Goal: Entertainment & Leisure: Consume media (video, audio)

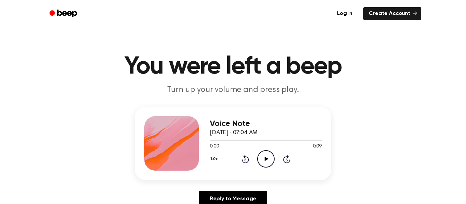
click at [264, 163] on icon "Play Audio" at bounding box center [265, 158] width 17 height 17
click at [268, 167] on icon "Play Audio" at bounding box center [265, 158] width 17 height 17
click at [261, 161] on icon "Play Audio" at bounding box center [265, 158] width 17 height 17
click at [210, 81] on header "You were left a beep Turn up your volume and press play." at bounding box center [233, 75] width 450 height 41
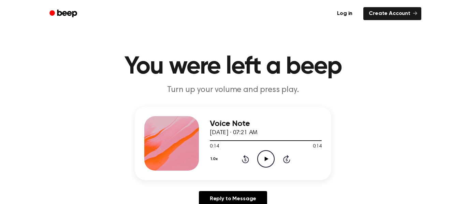
click at [259, 161] on icon "Play Audio" at bounding box center [265, 158] width 17 height 17
